Goal: Task Accomplishment & Management: Manage account settings

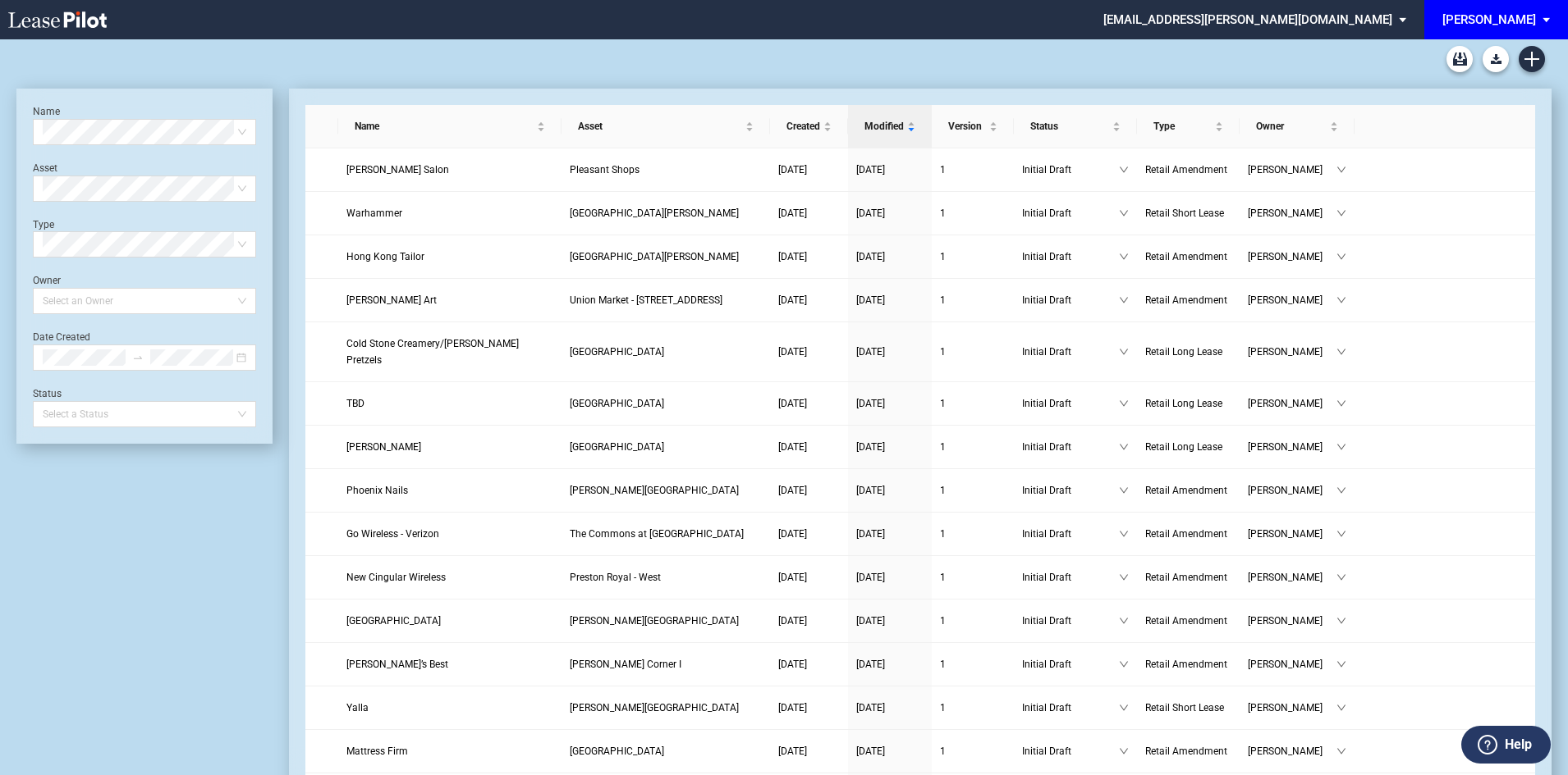
click at [1556, 27] on span "EDENS: \aEDENS\a" at bounding box center [1549, 19] width 20 height 39
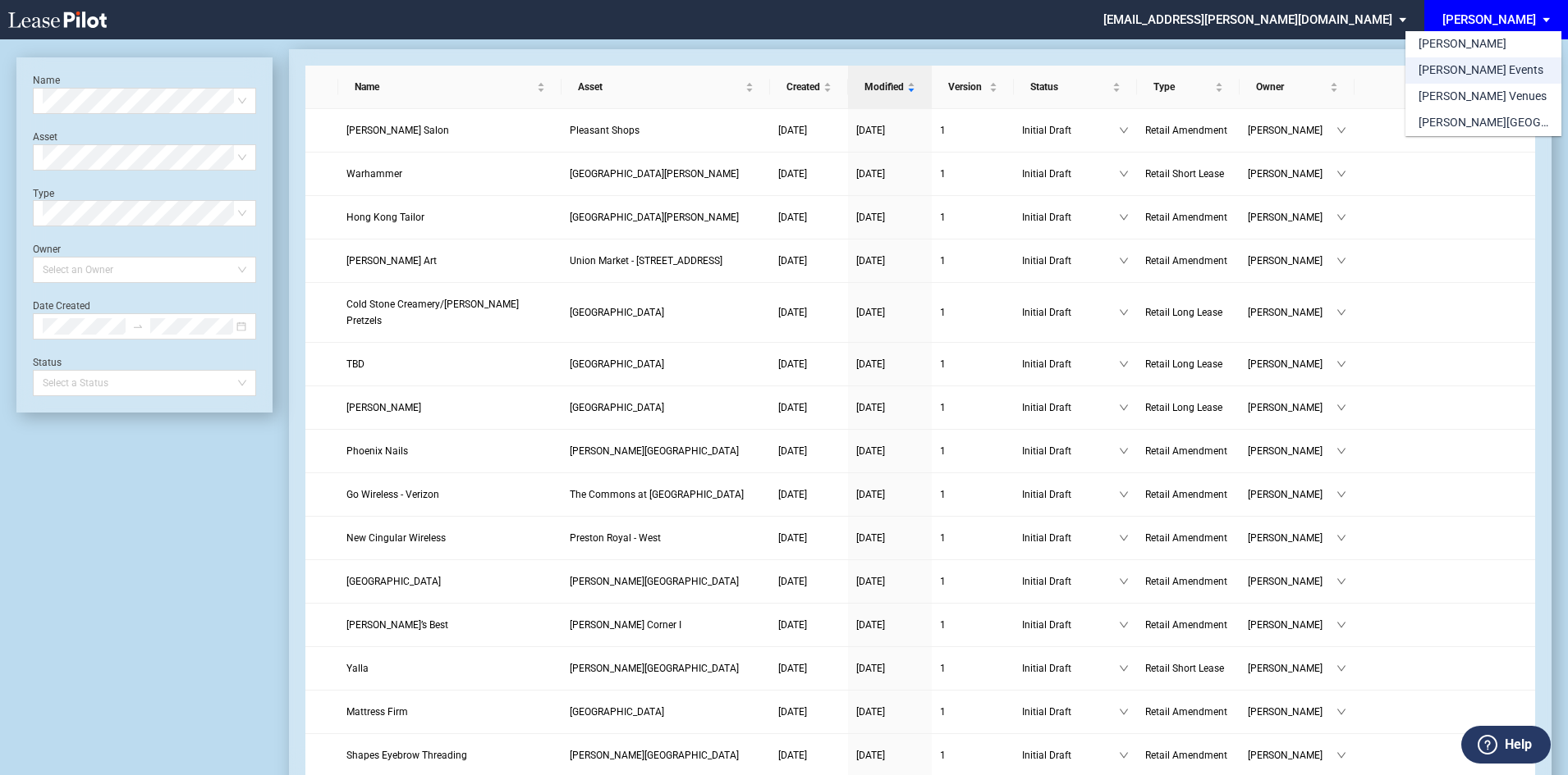
click at [1489, 76] on div "[PERSON_NAME] Events" at bounding box center [1481, 70] width 125 height 16
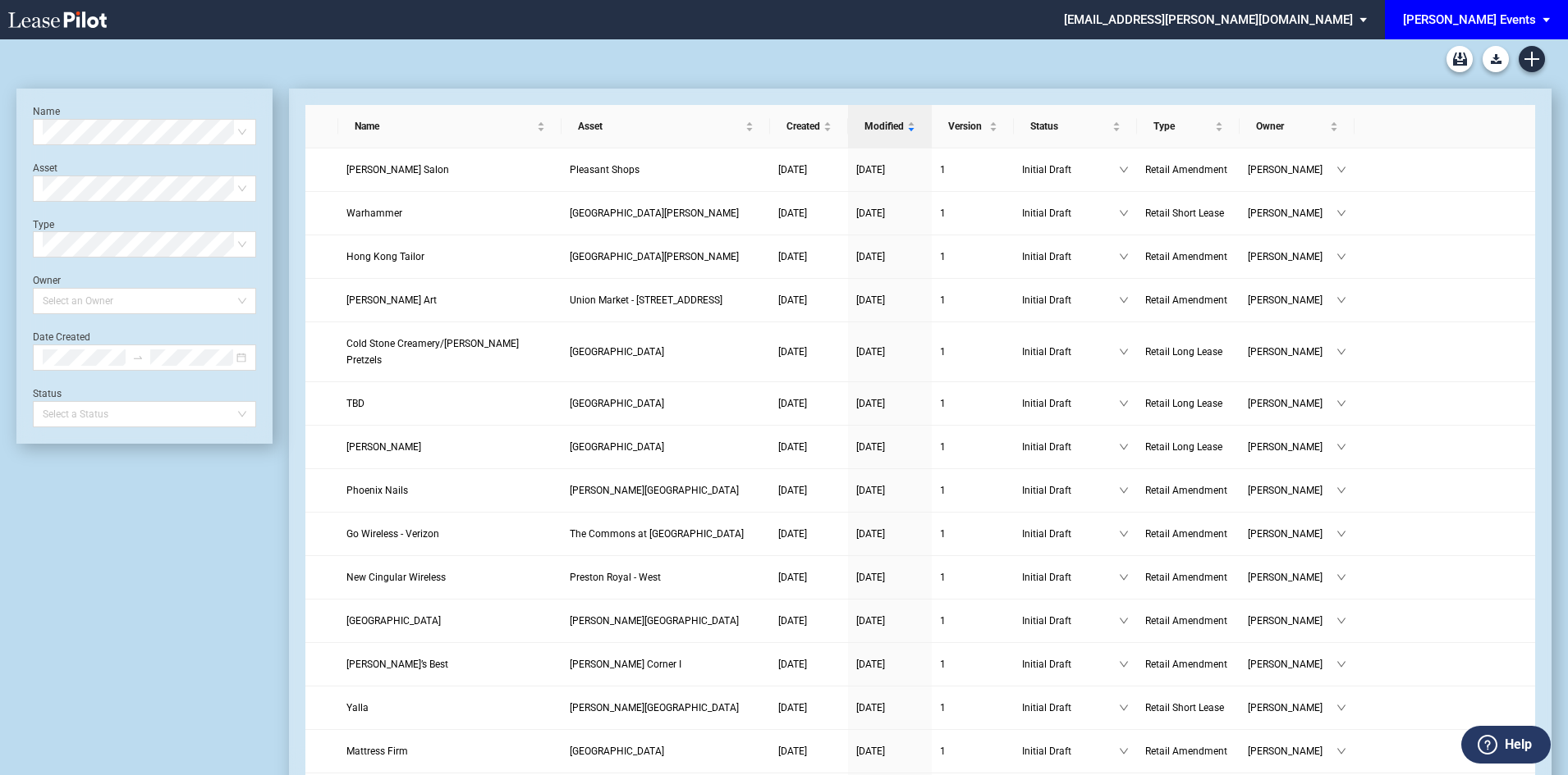
scroll to position [39, 0]
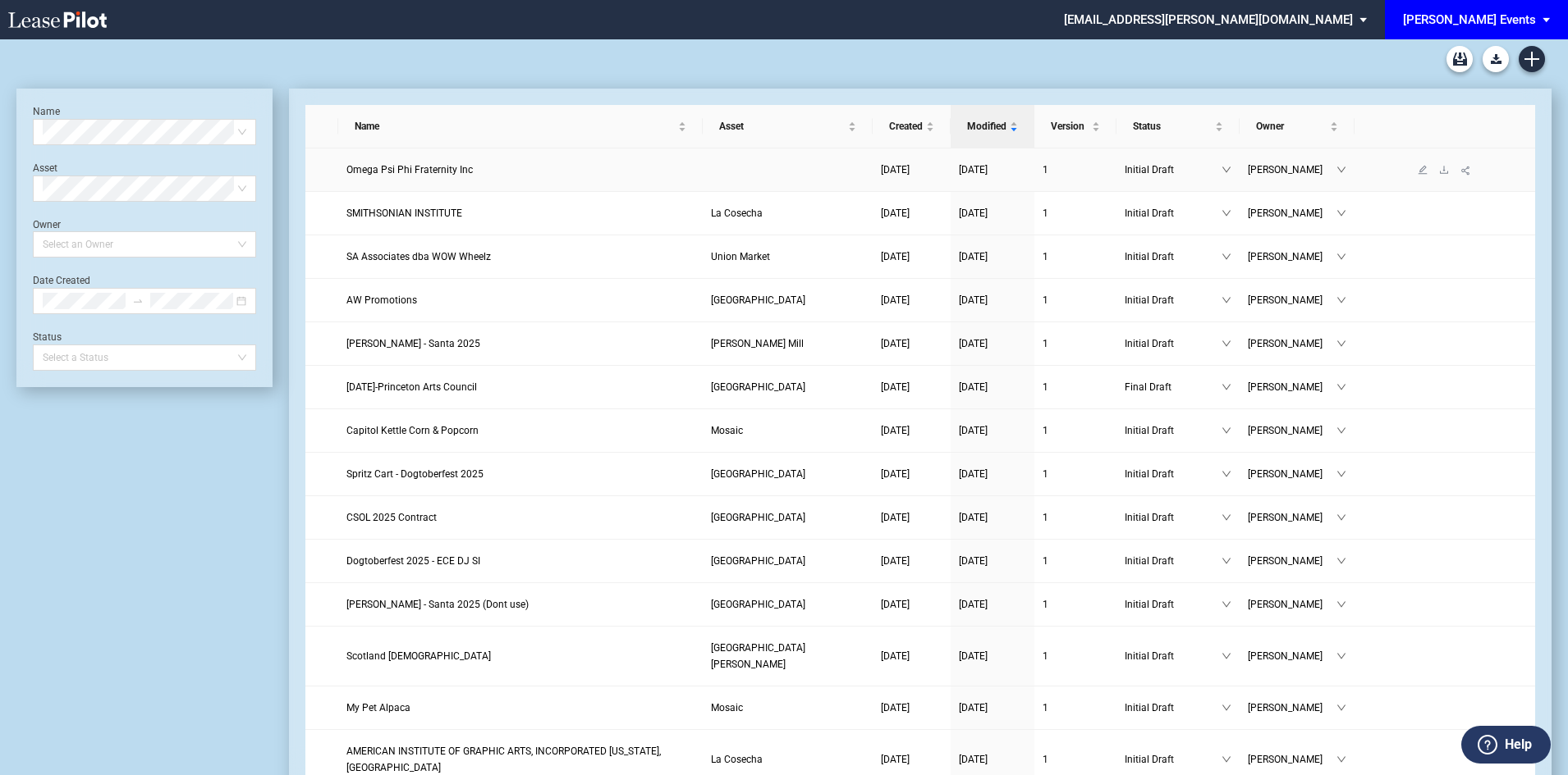
click at [450, 169] on span "Omega Psi Phi Fraternity Inc" at bounding box center [409, 170] width 127 height 11
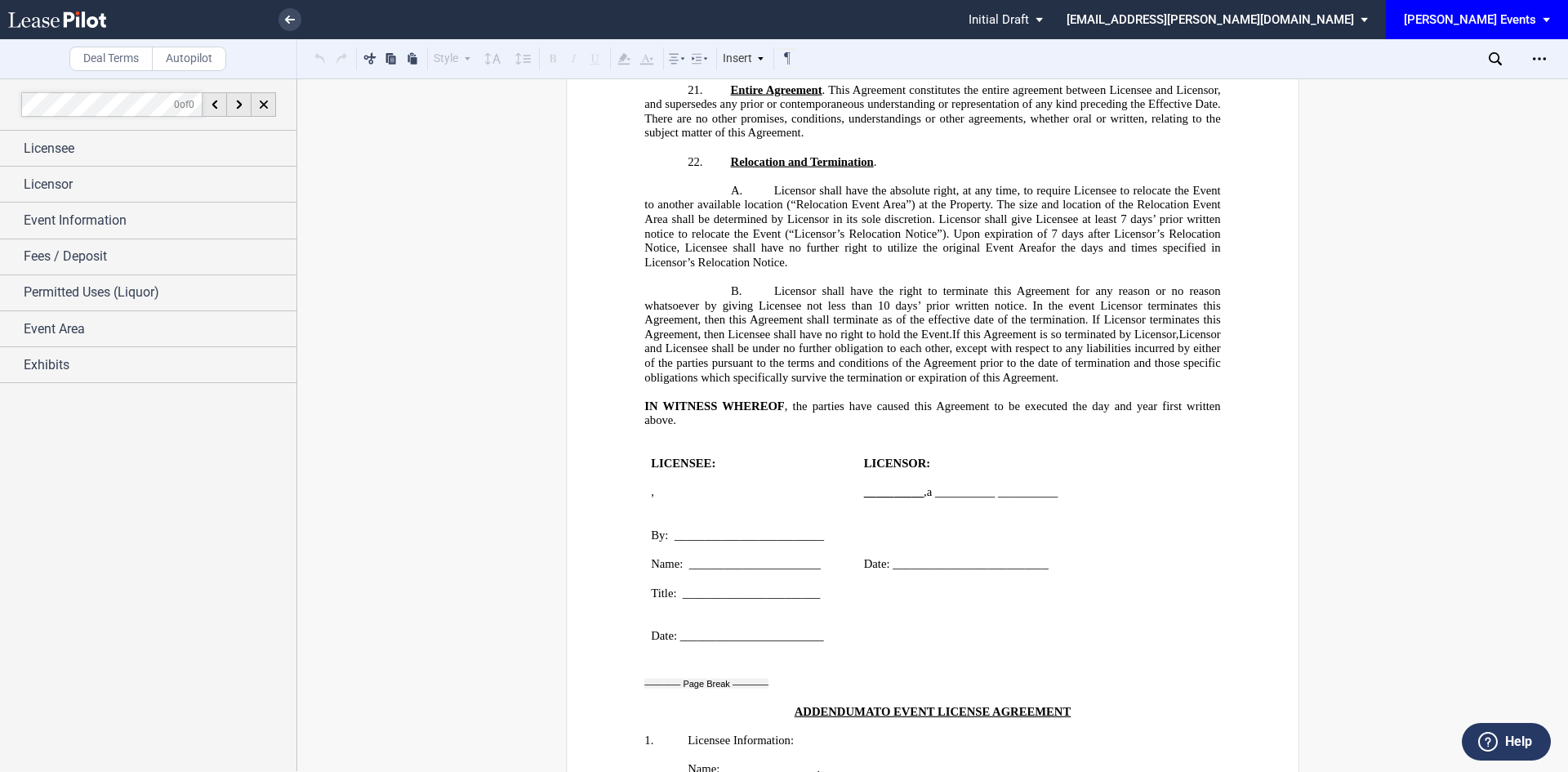
scroll to position [2779, 0]
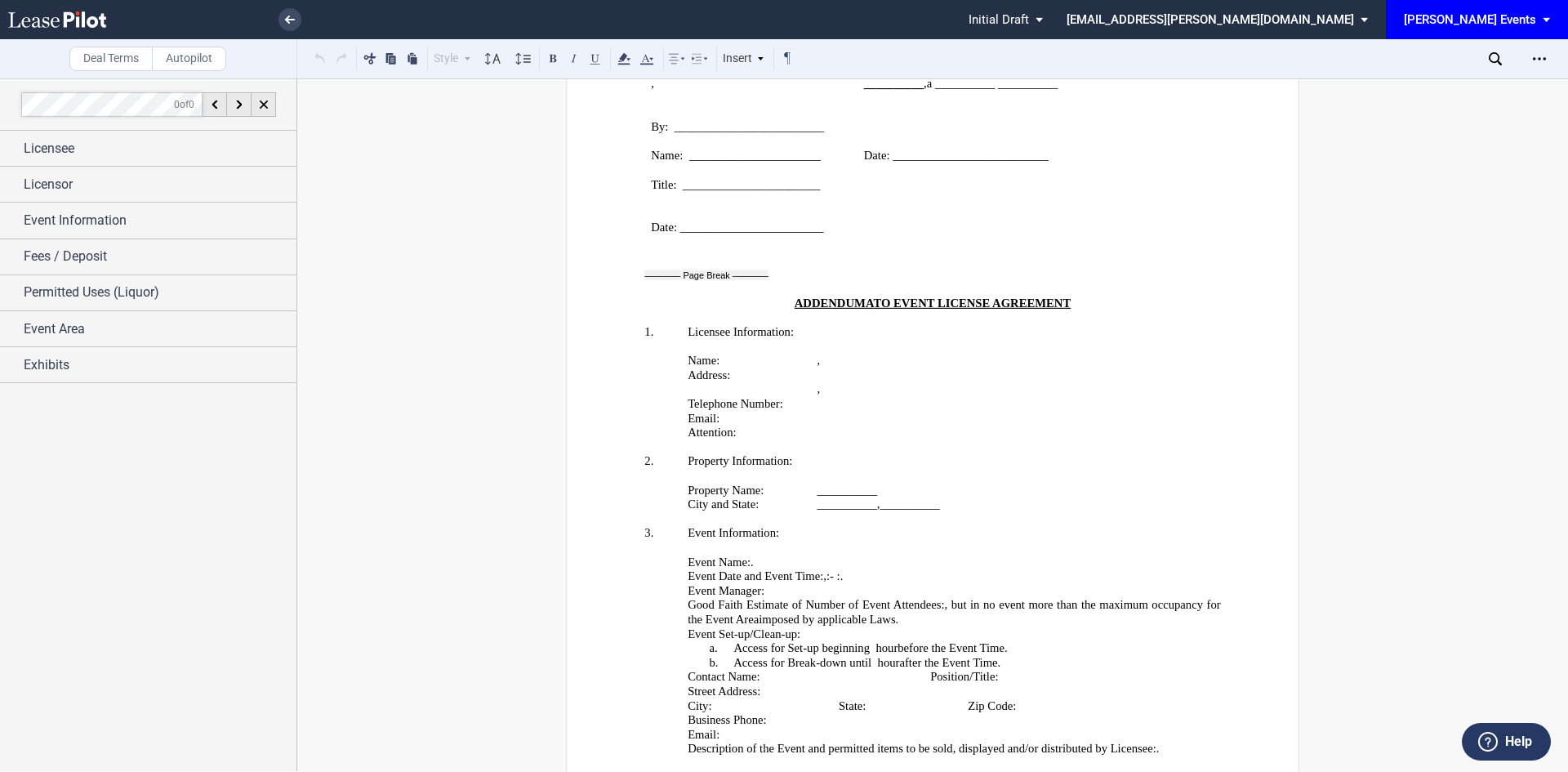
click at [855, 384] on p "﻿ ﻿" at bounding box center [1011, 375] width 388 height 14
drag, startPoint x: 941, startPoint y: 404, endPoint x: 1157, endPoint y: 418, distance: 216.5
click at [1157, 412] on p "﻿ ﻿" at bounding box center [1011, 404] width 388 height 14
click at [821, 397] on p "﻿ ﻿ , ﻿ ﻿ ﻿ ﻿" at bounding box center [1011, 389] width 388 height 14
drag, startPoint x: 850, startPoint y: 406, endPoint x: 779, endPoint y: 402, distance: 71.1
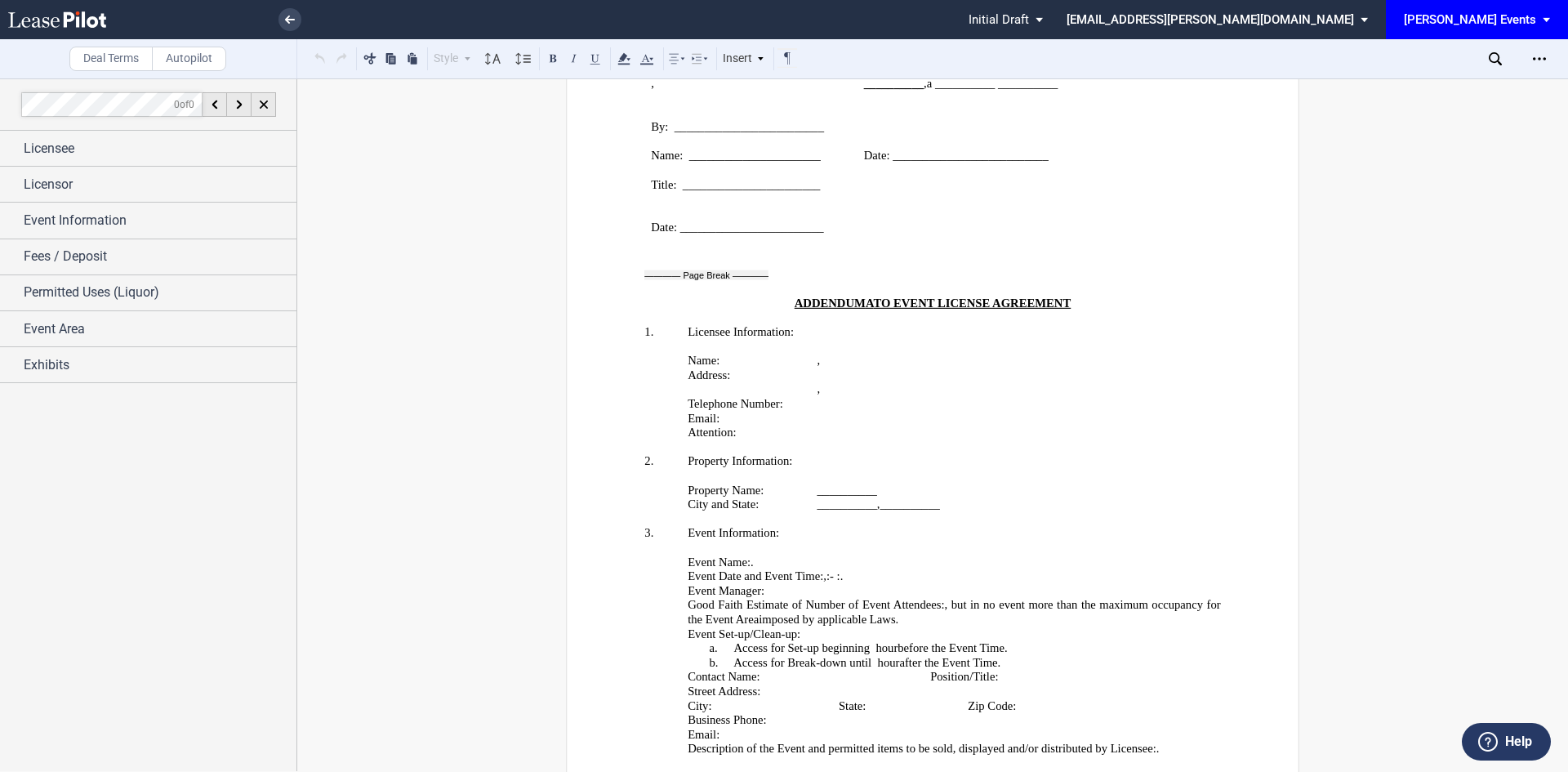
click at [779, 397] on td "Address:" at bounding box center [752, 383] width 129 height 29
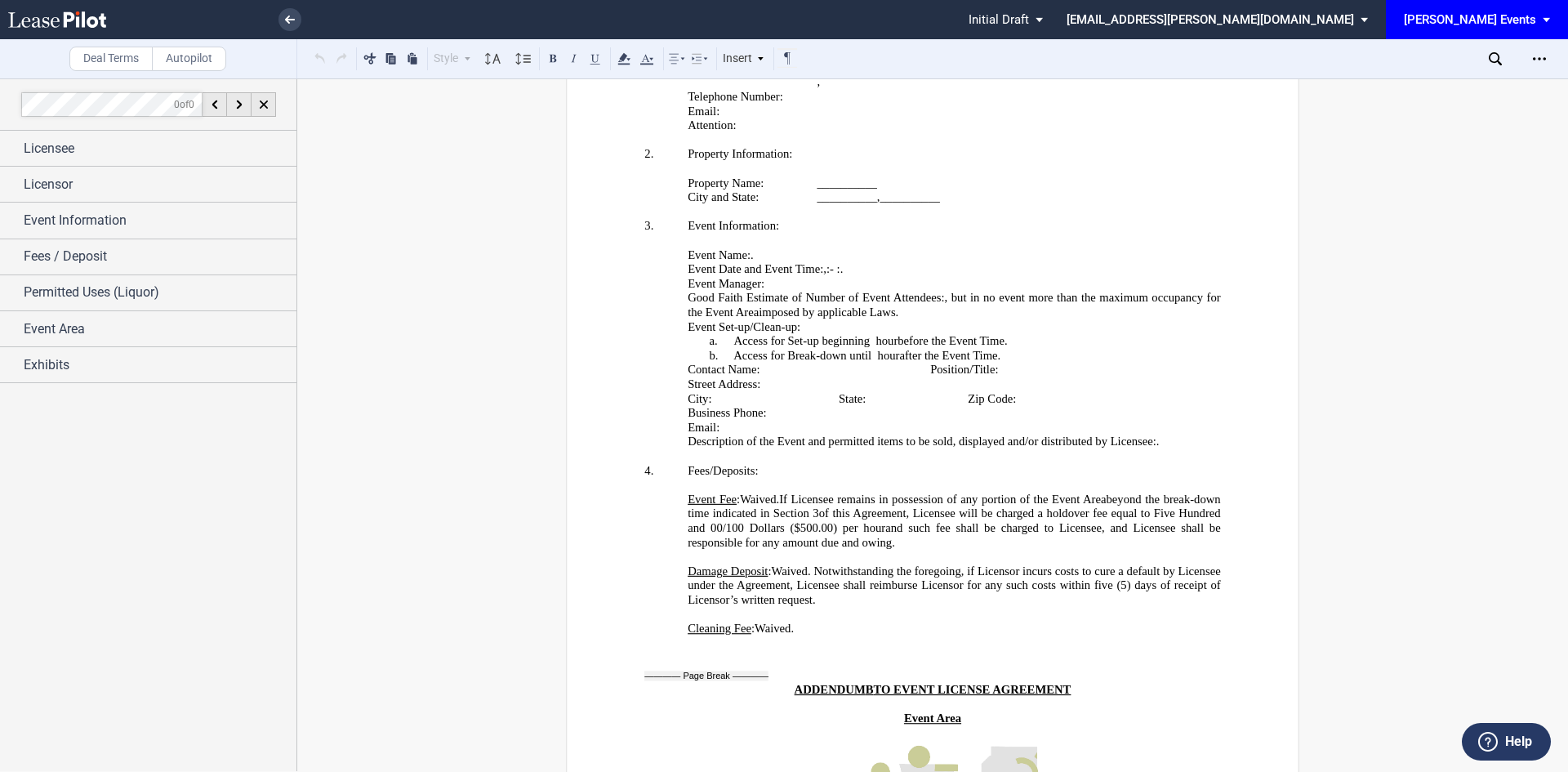
scroll to position [3187, 0]
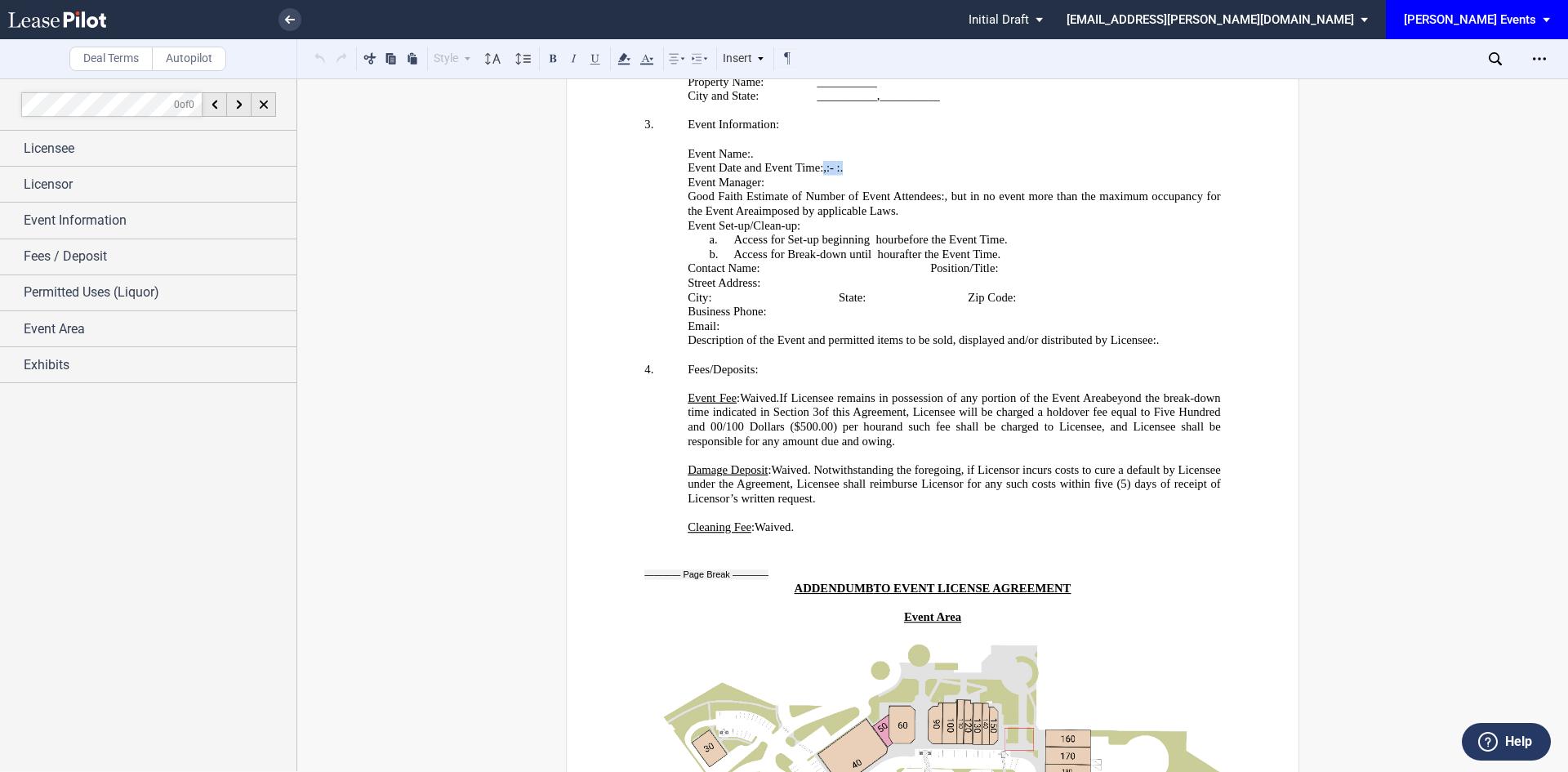
click at [822, 176] on p "Event Dates and Event Times Event Date and Event Time : , and ﻿ ﻿ , Midnight , …" at bounding box center [954, 168] width 533 height 14
drag, startPoint x: 909, startPoint y: 180, endPoint x: 1183, endPoint y: 151, distance: 275.5
click at [1184, 147] on p "﻿" at bounding box center [933, 139] width 576 height 14
click at [1164, 348] on p "Description of the Event and permitted items to be sold, displayed and/or distr…" at bounding box center [954, 340] width 533 height 14
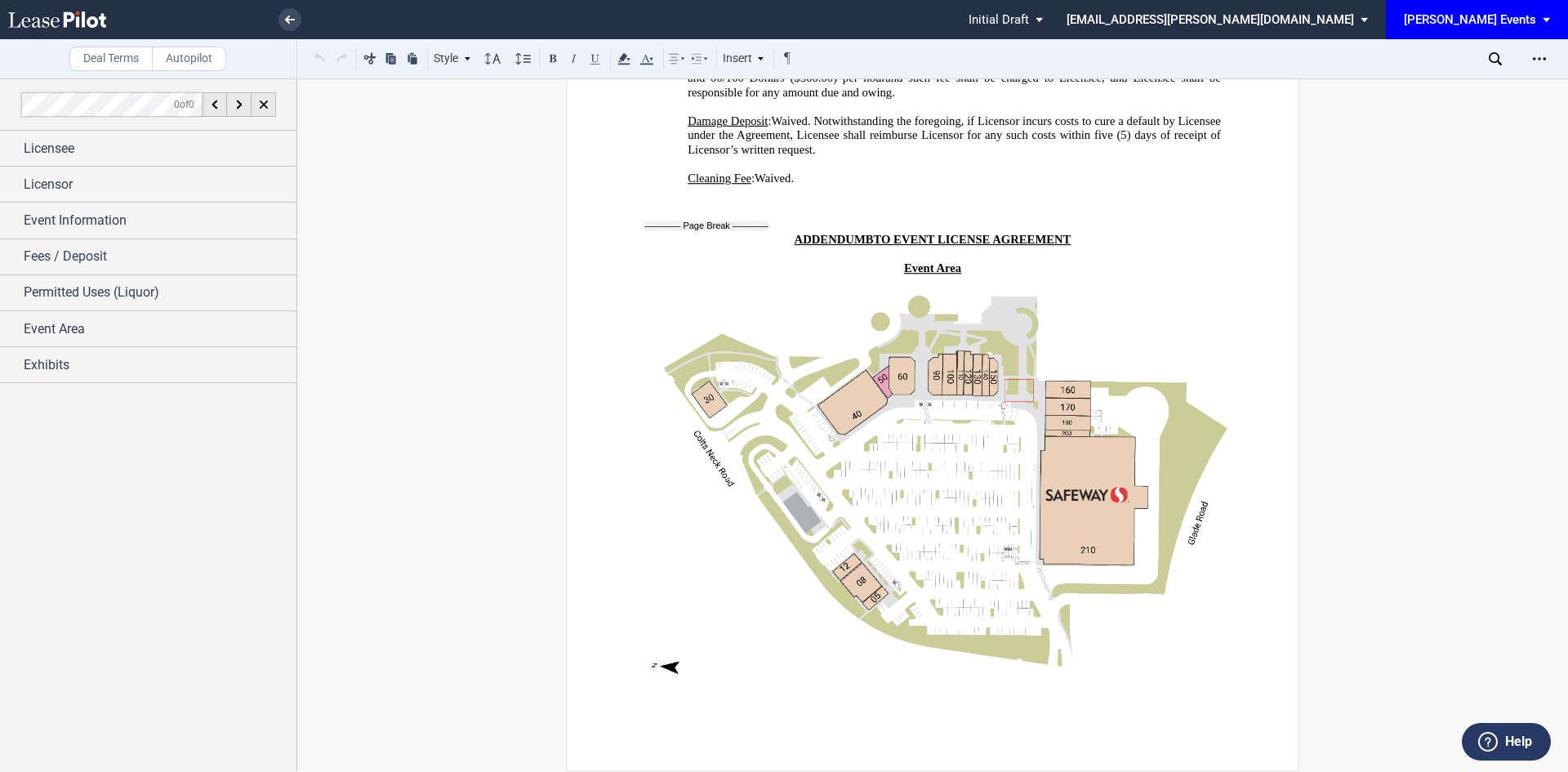
scroll to position [3594, 0]
click at [936, 476] on img at bounding box center [946, 485] width 604 height 390
click at [1093, 613] on img at bounding box center [946, 485] width 604 height 390
click at [1034, 523] on img at bounding box center [946, 485] width 604 height 390
